Goal: Task Accomplishment & Management: Manage account settings

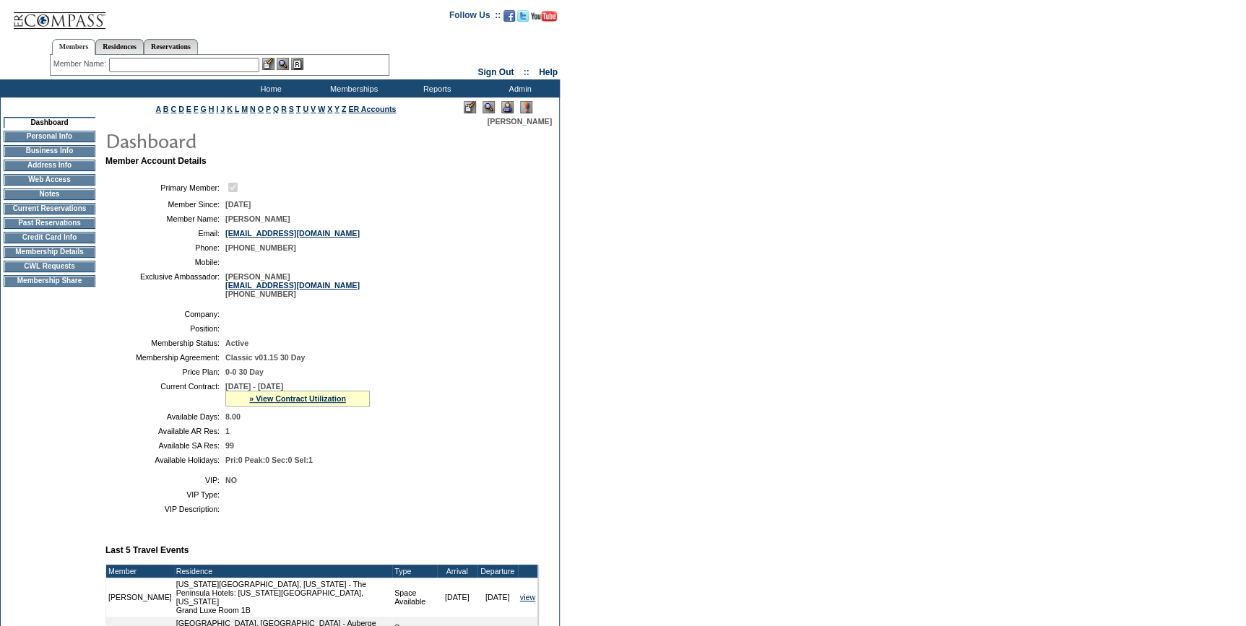
click at [33, 239] on td "Credit Card Info" at bounding box center [50, 238] width 92 height 12
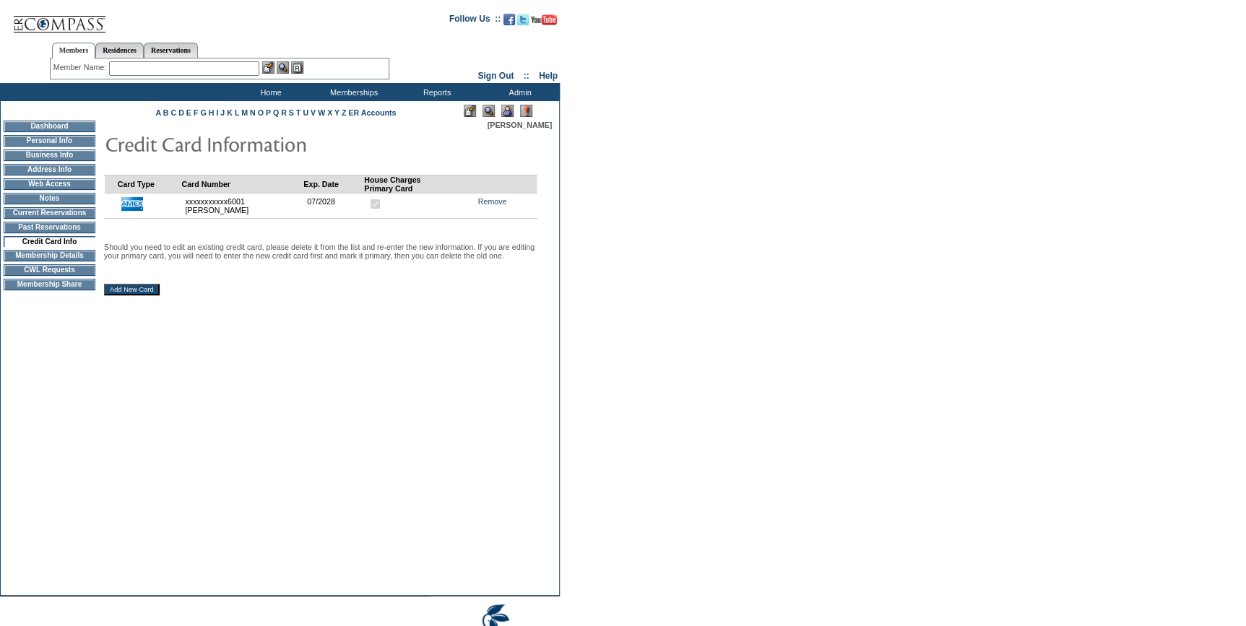
click at [233, 72] on input "text" at bounding box center [184, 68] width 150 height 14
type input "b"
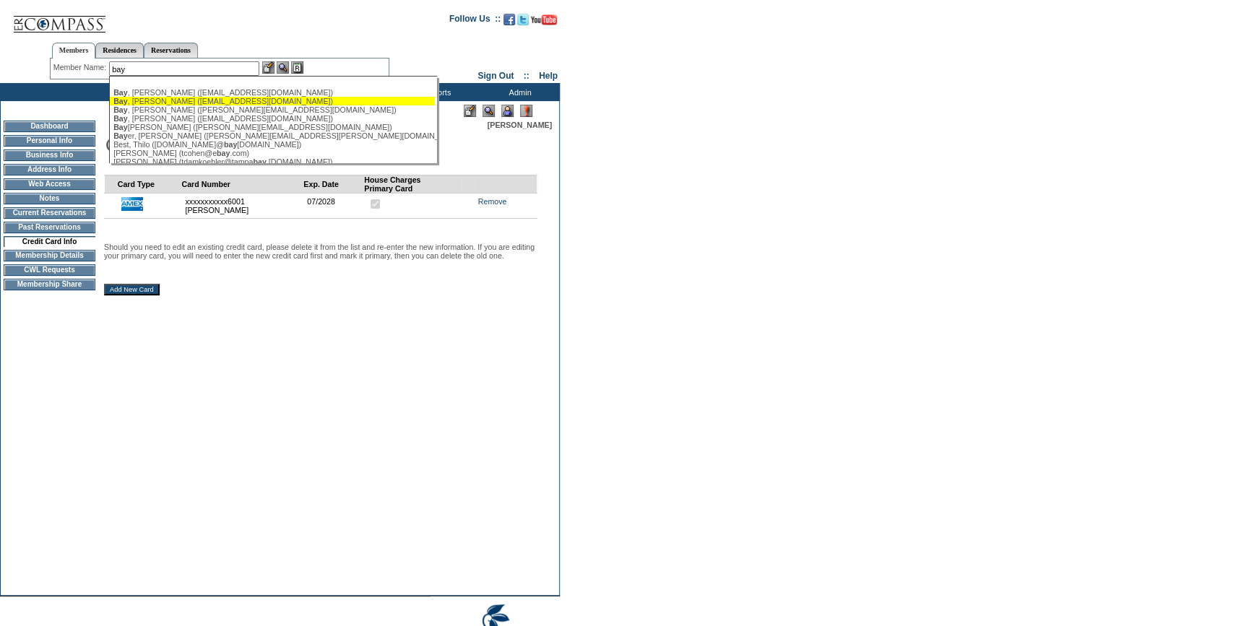
click at [171, 100] on div "Bay , Kristen (kb98033@gmail.com)" at bounding box center [272, 101] width 318 height 9
type input "Bay, Kristen (kb98033@gmail.com)"
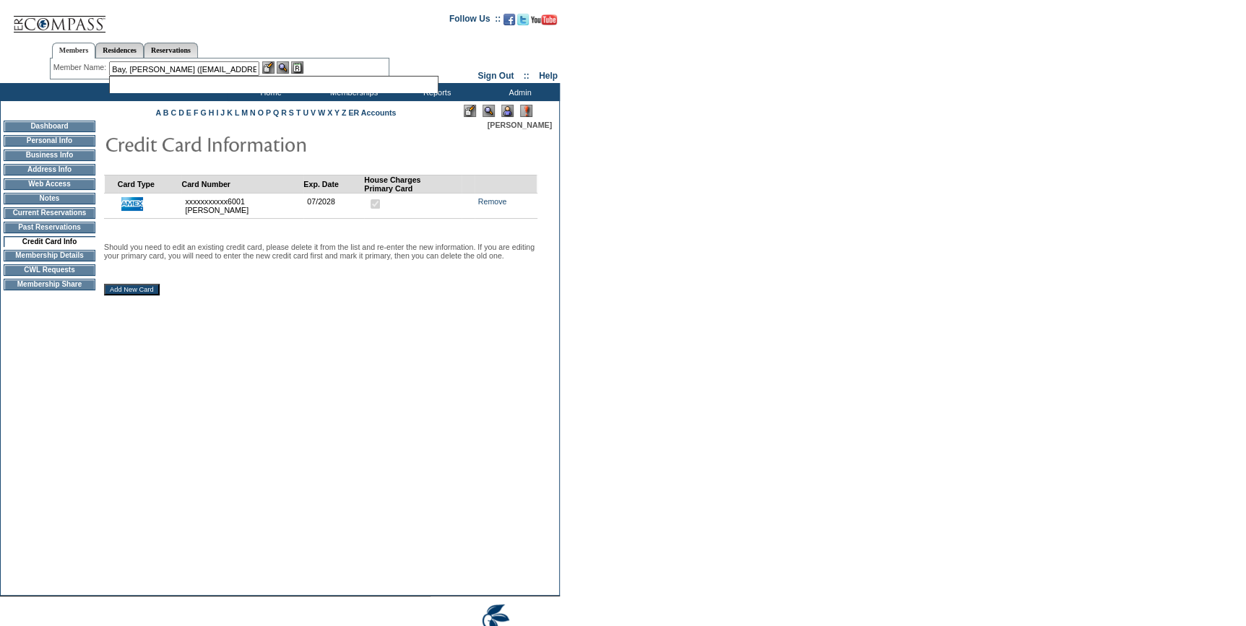
click at [270, 65] on img at bounding box center [268, 67] width 12 height 12
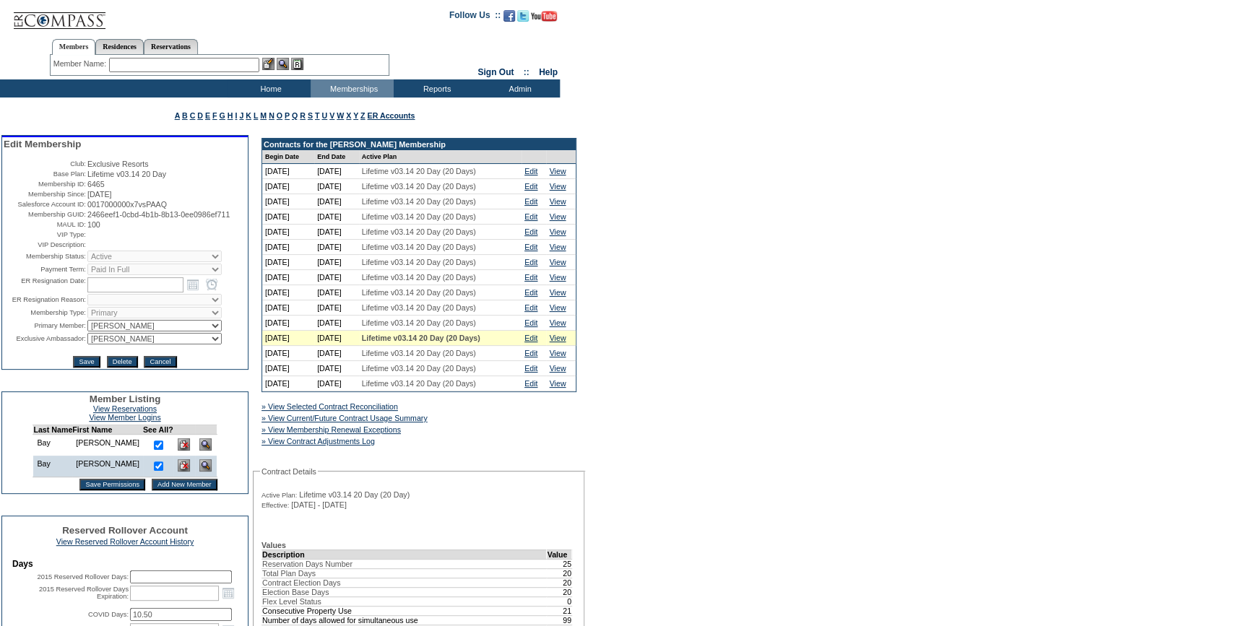
click at [199, 472] on img at bounding box center [205, 466] width 12 height 12
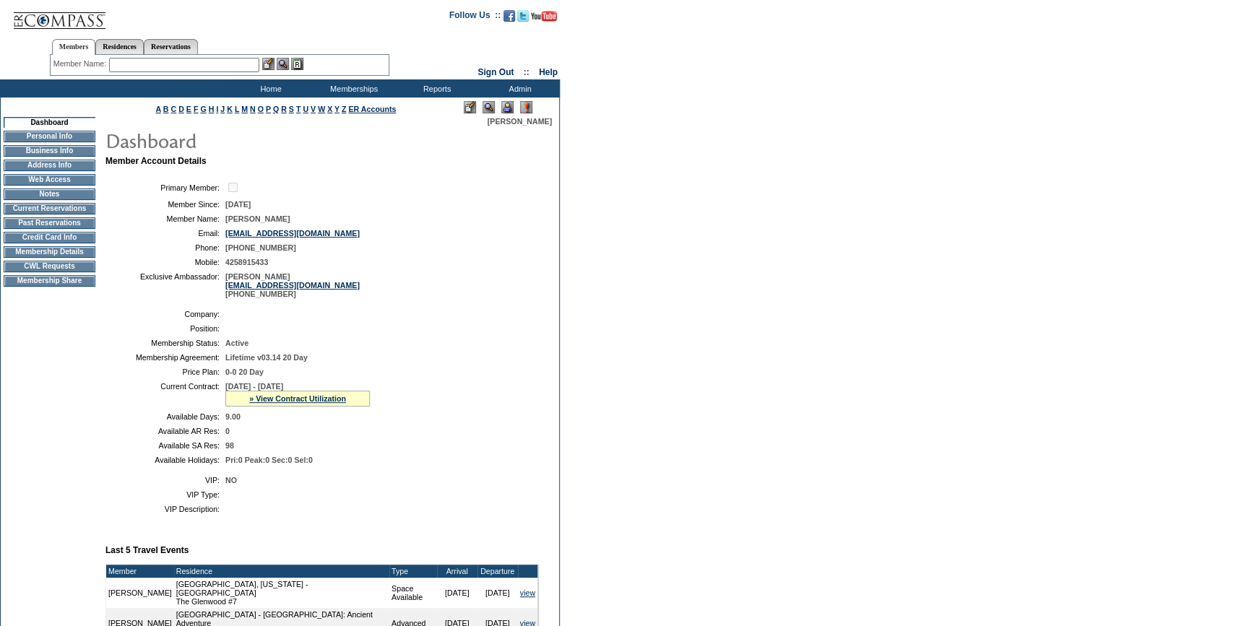
click at [48, 243] on td "Credit Card Info" at bounding box center [50, 238] width 92 height 12
